Goal: Information Seeking & Learning: Learn about a topic

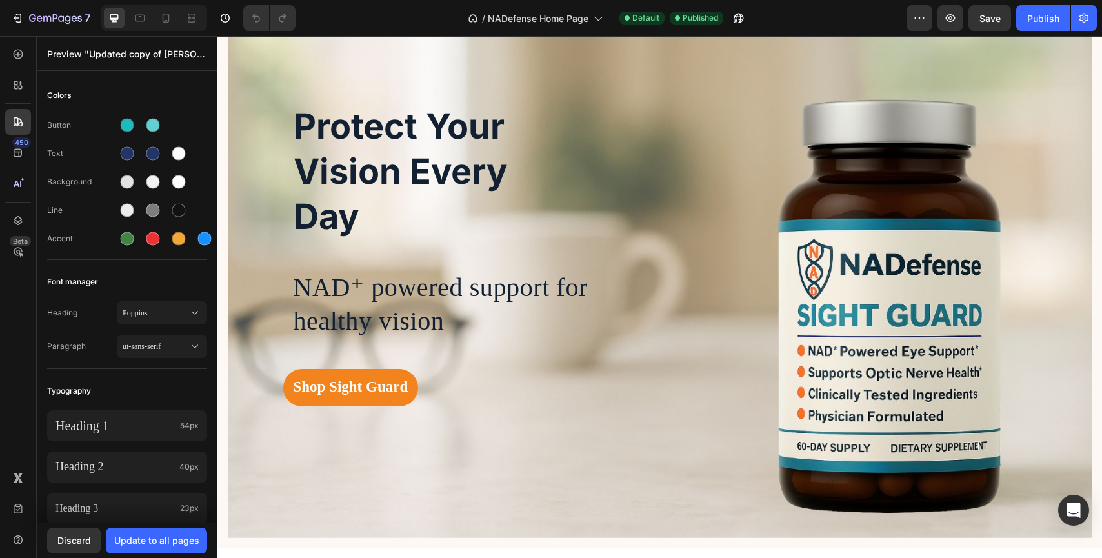
scroll to position [108, 0]
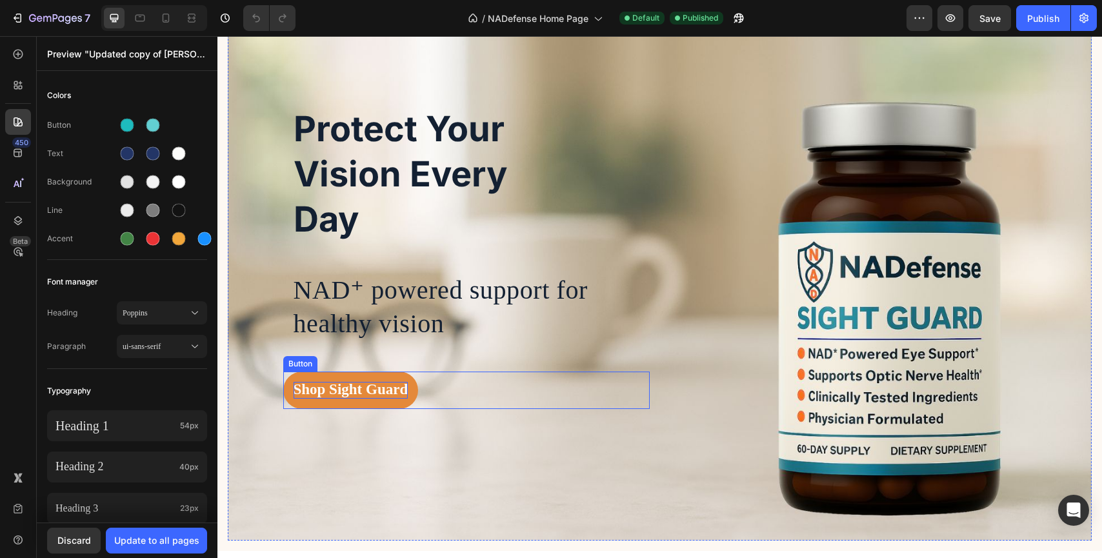
click at [349, 381] on strong "Shop Sight Guard" at bounding box center [351, 389] width 115 height 16
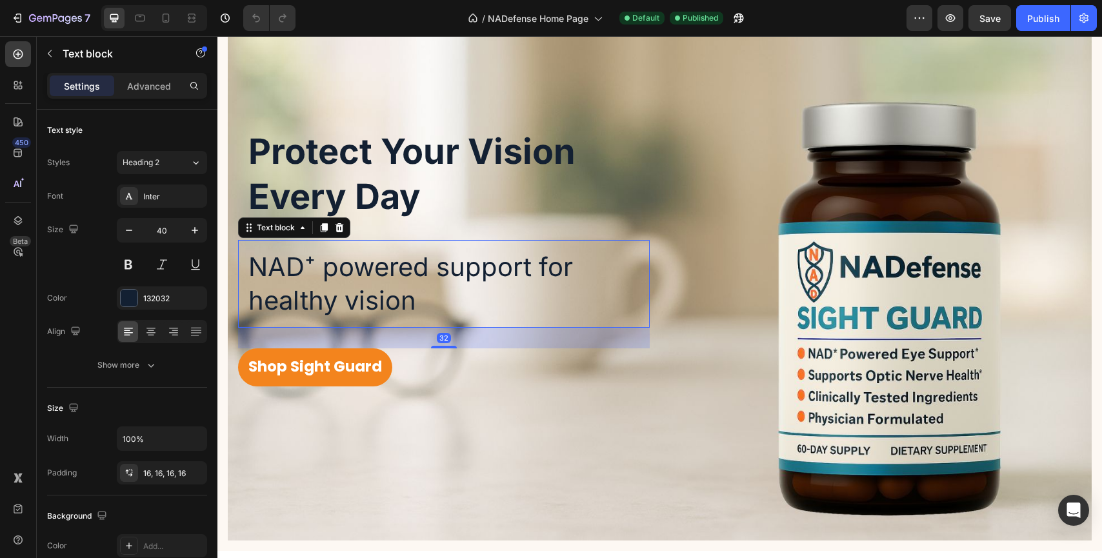
click at [570, 252] on p "NAD⁺ powered support for healthy vision" at bounding box center [437, 283] width 378 height 67
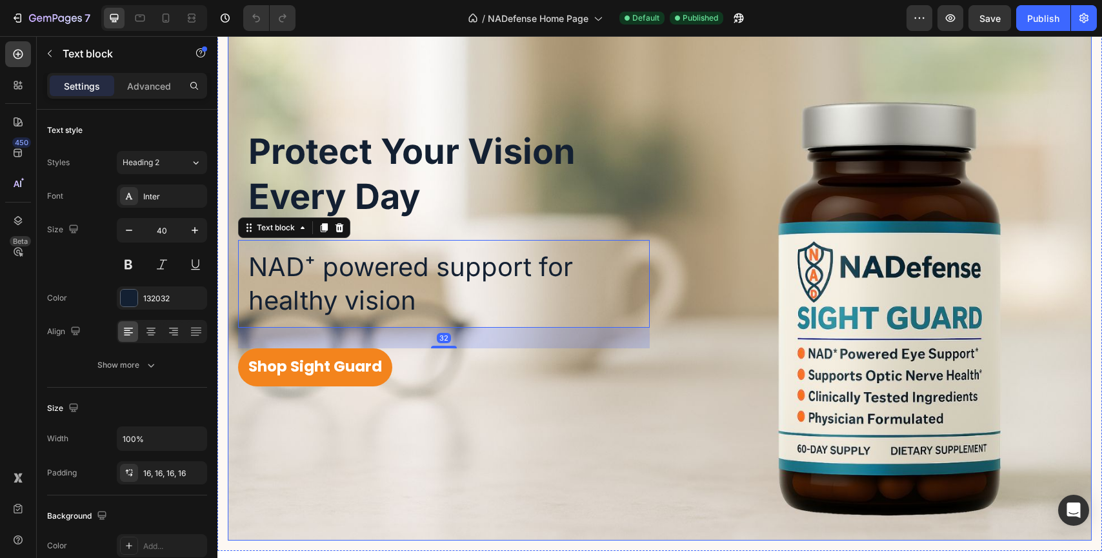
click at [713, 196] on div "Protect Your Vision Every Day Heading NAD⁺ powered support for healthy vision T…" at bounding box center [660, 252] width 864 height 288
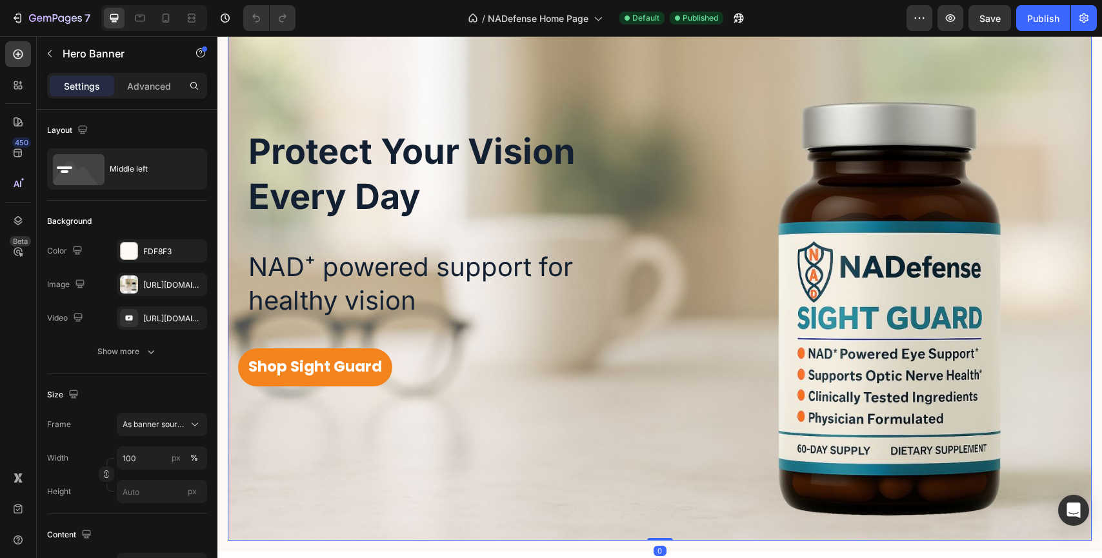
click at [712, 219] on div "Protect Your Vision Every Day Heading NAD⁺ powered support for healthy vision T…" at bounding box center [660, 252] width 864 height 288
click at [840, 248] on div "Protect Your Vision Every Day Heading NAD⁺ powered support for healthy vision T…" at bounding box center [660, 252] width 864 height 288
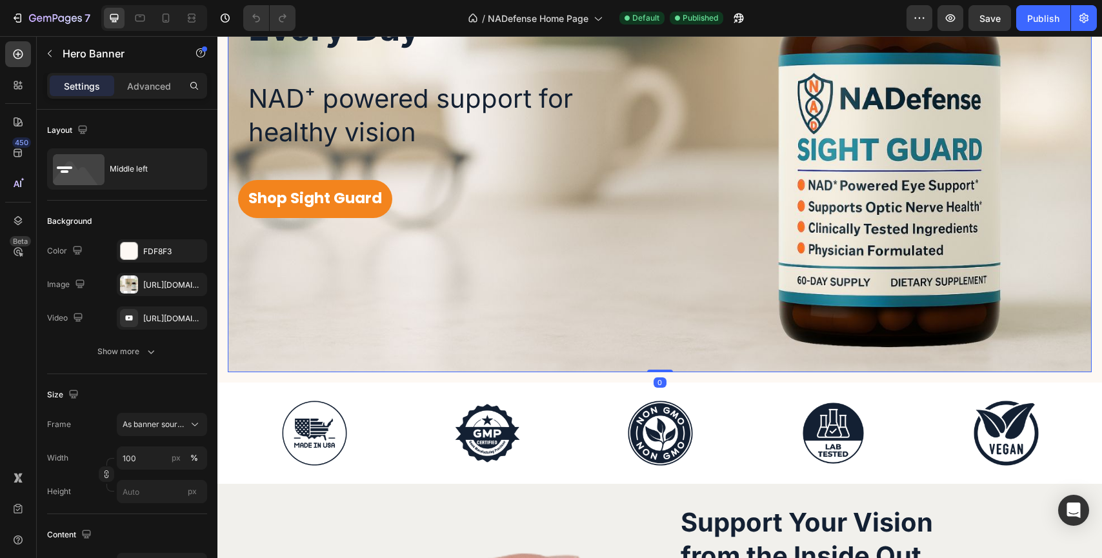
scroll to position [313, 0]
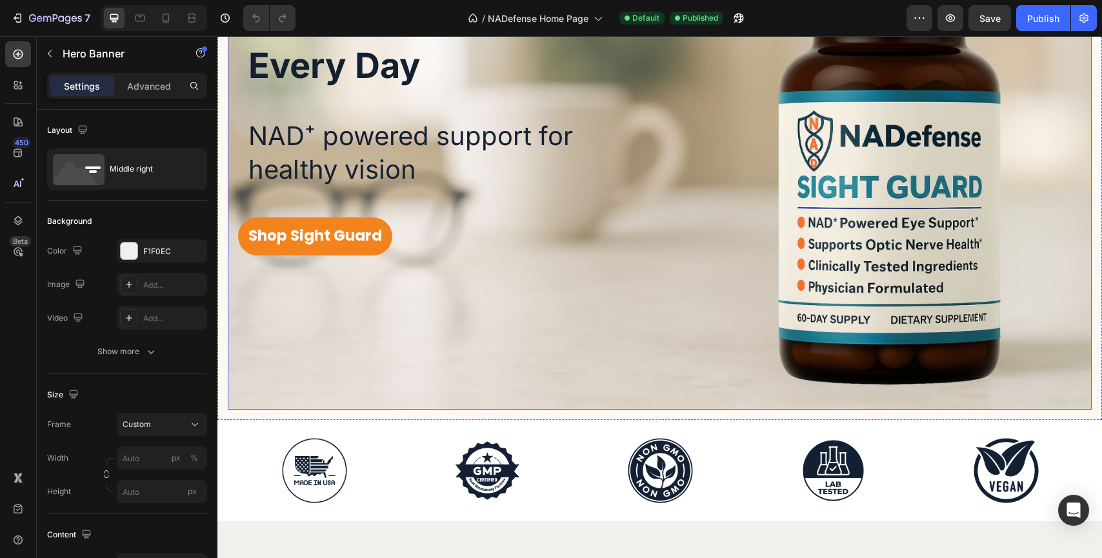
scroll to position [121, 0]
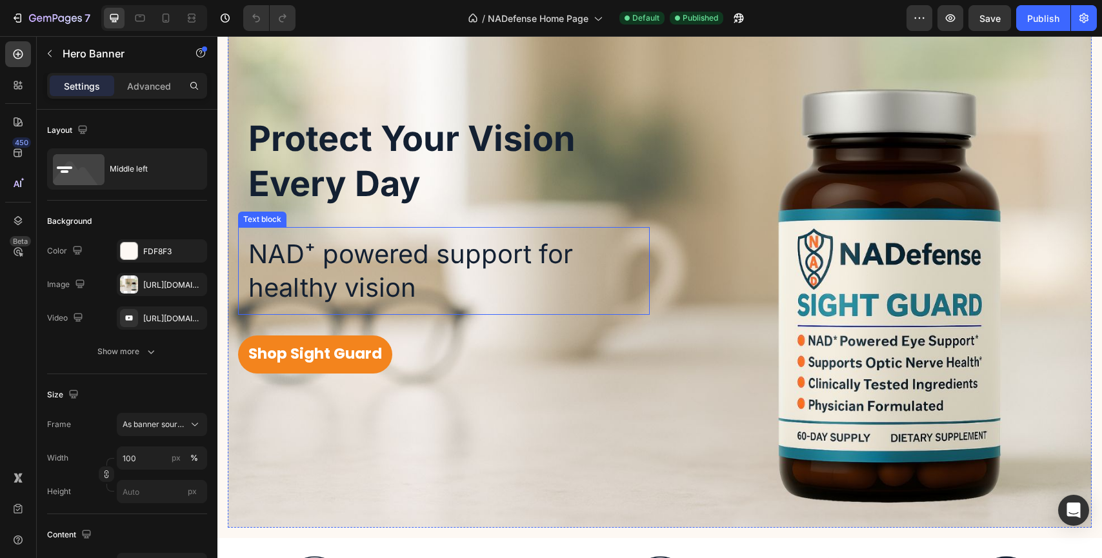
click at [432, 225] on div "Protect Your Vision Every Day Heading NAD⁺ powered support for healthy vision T…" at bounding box center [444, 240] width 412 height 268
click at [416, 149] on h2 "Protect Your Vision Every Day" at bounding box center [414, 161] width 353 height 111
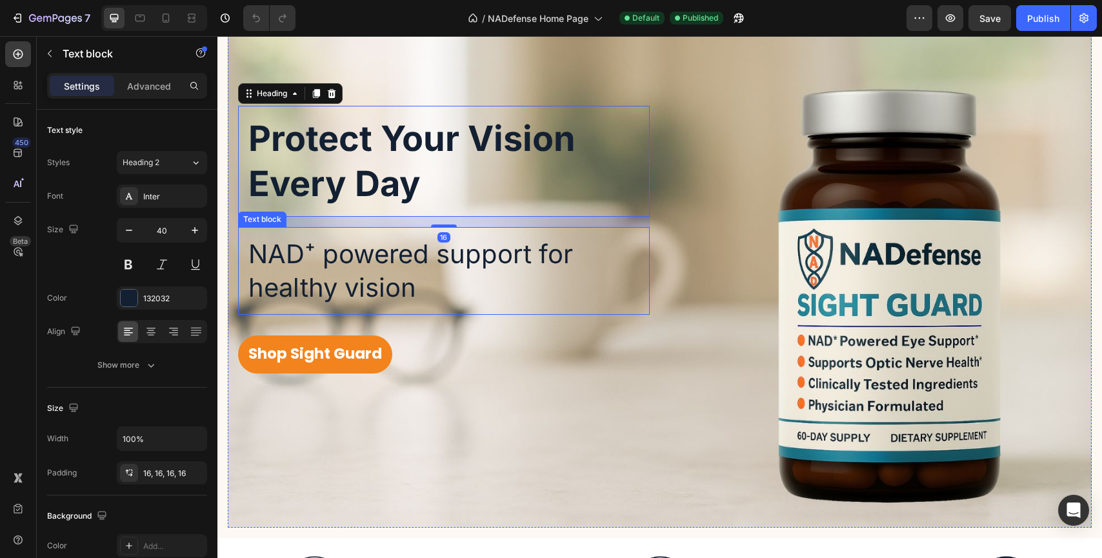
click at [434, 271] on p "NAD⁺ powered support for healthy vision" at bounding box center [437, 270] width 378 height 67
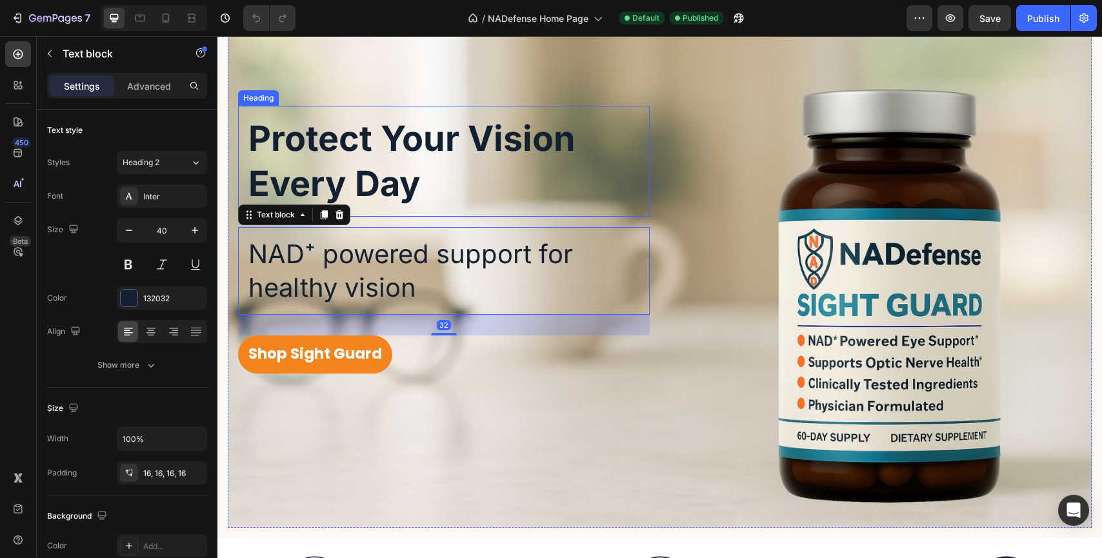
click at [437, 132] on h2 "Protect Your Vision Every Day" at bounding box center [414, 161] width 353 height 111
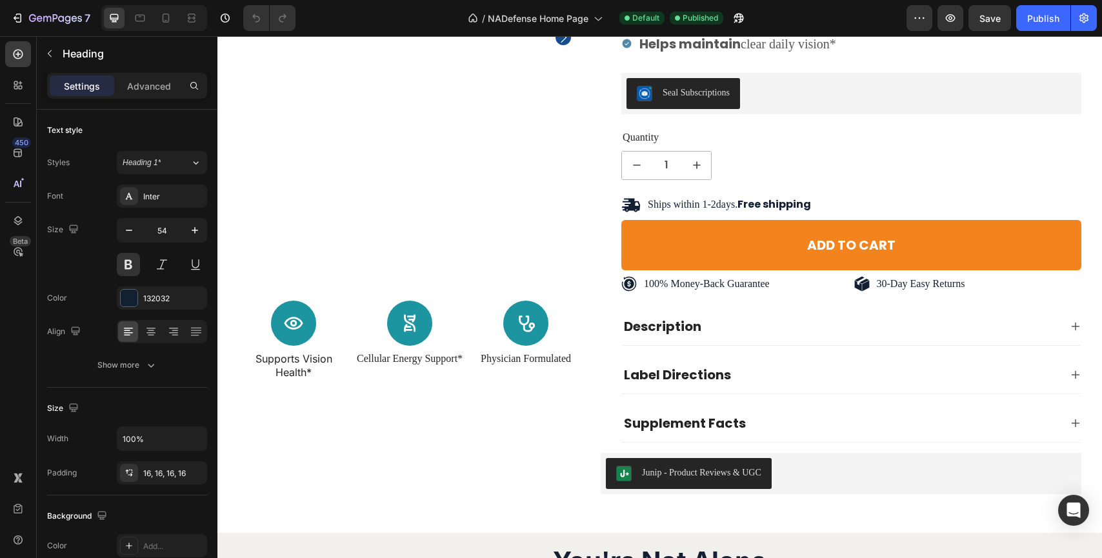
scroll to position [1630, 0]
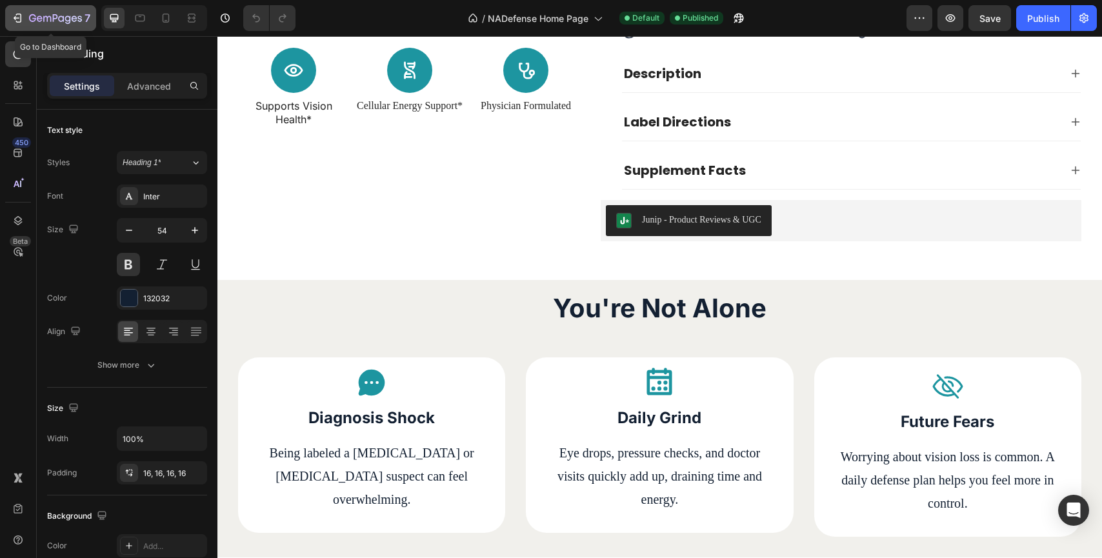
click at [61, 21] on icon "button" at bounding box center [55, 19] width 53 height 11
